Goal: Entertainment & Leisure: Consume media (video, audio)

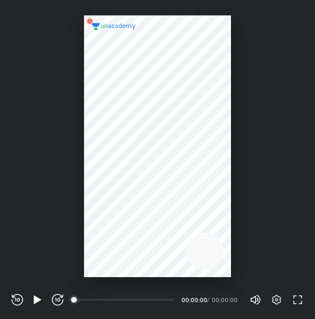
scroll to position [319, 315]
click at [40, 299] on icon "button" at bounding box center [37, 299] width 7 height 8
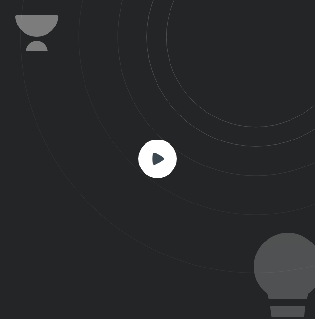
click at [173, 144] on icon at bounding box center [157, 158] width 38 height 38
click at [154, 161] on icon at bounding box center [157, 158] width 38 height 38
click at [154, 161] on icon at bounding box center [158, 158] width 12 height 12
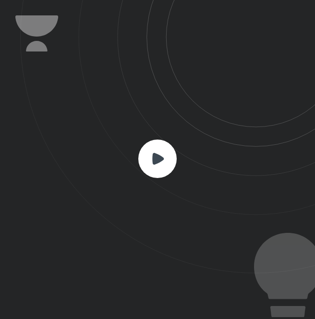
click at [154, 161] on icon at bounding box center [158, 158] width 12 height 12
drag, startPoint x: 154, startPoint y: 161, endPoint x: 334, endPoint y: 68, distance: 203.1
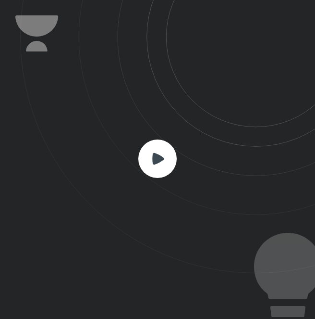
click at [315, 0] on html "CONNECTING TO 's CLASS REWIND (J) PLAY (K) FORWARD (L) 00:00 00:00:00 / 00:00:0…" at bounding box center [157, 0] width 315 height 0
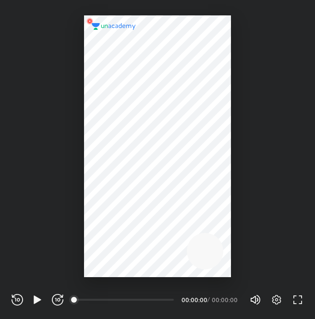
scroll to position [319, 315]
click at [35, 298] on icon "button" at bounding box center [37, 299] width 7 height 8
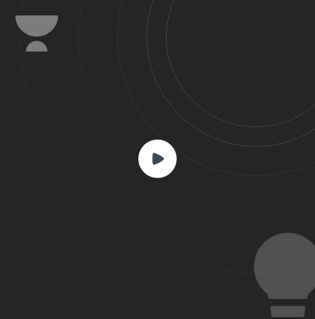
click at [157, 147] on rect at bounding box center [157, 158] width 38 height 38
click at [166, 146] on rect at bounding box center [157, 158] width 38 height 38
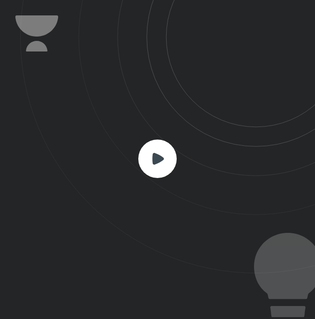
click at [166, 146] on rect at bounding box center [157, 158] width 38 height 38
click at [151, 139] on icon at bounding box center [157, 158] width 38 height 38
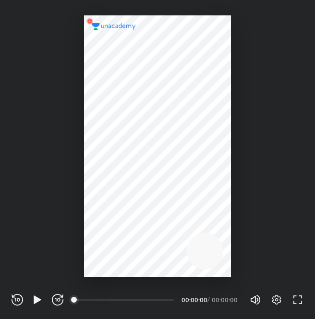
scroll to position [319, 315]
click at [37, 296] on icon "button" at bounding box center [38, 300] width 12 height 12
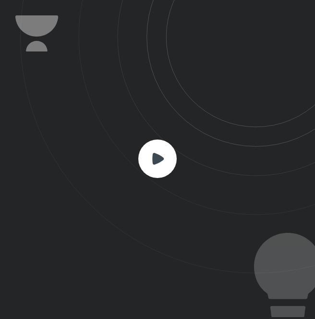
click at [154, 173] on rect at bounding box center [157, 158] width 38 height 38
